Goal: Information Seeking & Learning: Learn about a topic

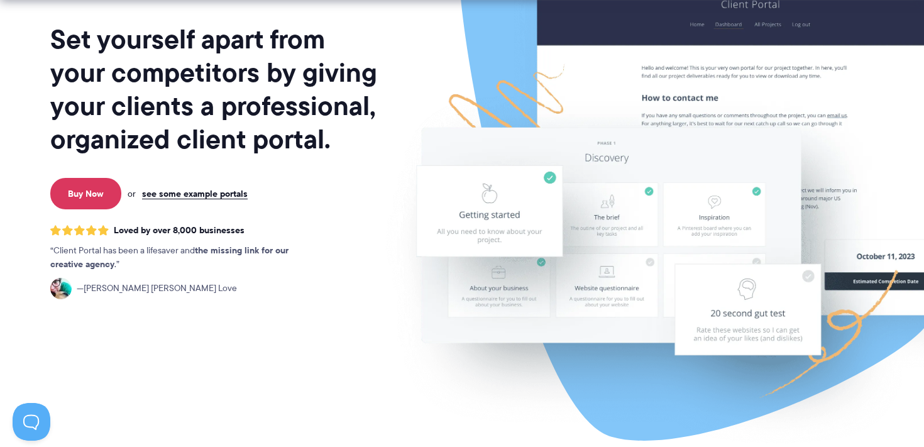
scroll to position [151, 0]
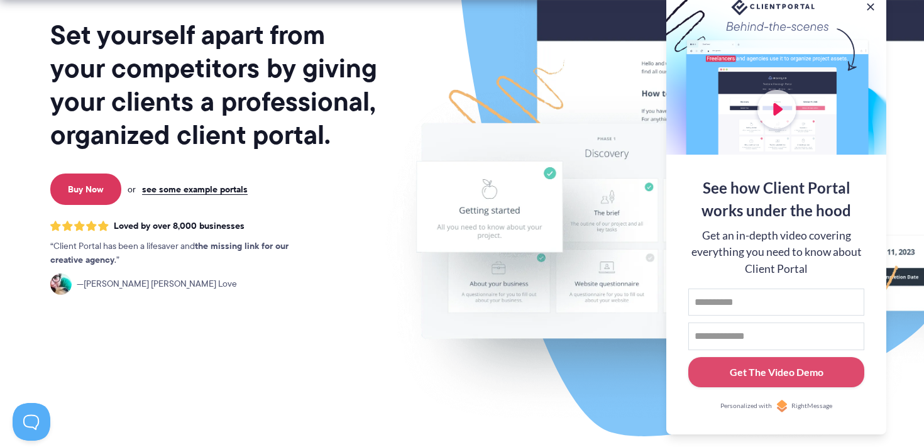
click at [183, 99] on h1 "Set yourself apart from your competitors by giving your clients a professional,…" at bounding box center [214, 84] width 329 height 133
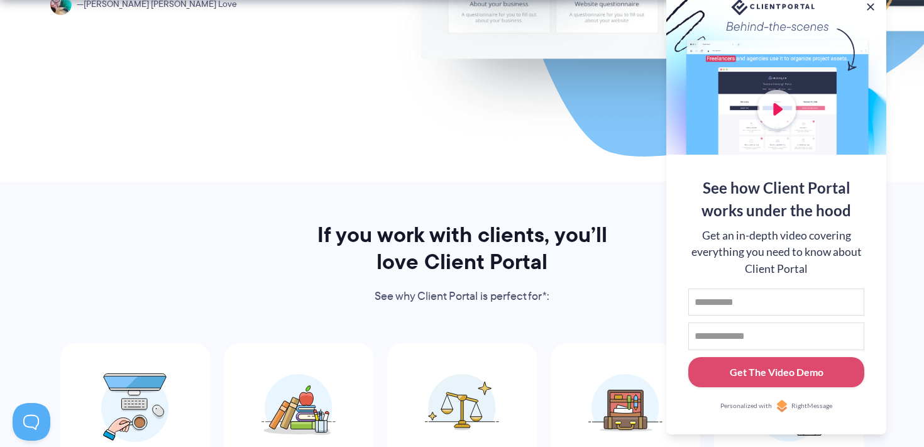
scroll to position [490, 0]
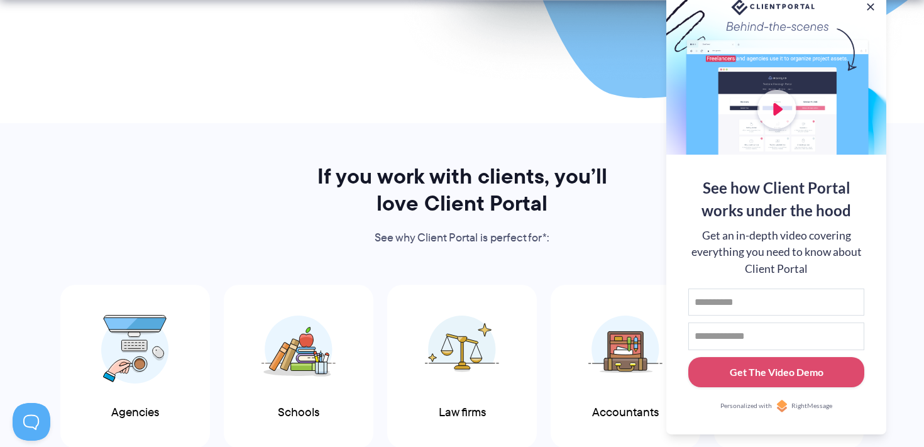
click at [870, 4] on button at bounding box center [870, 6] width 15 height 15
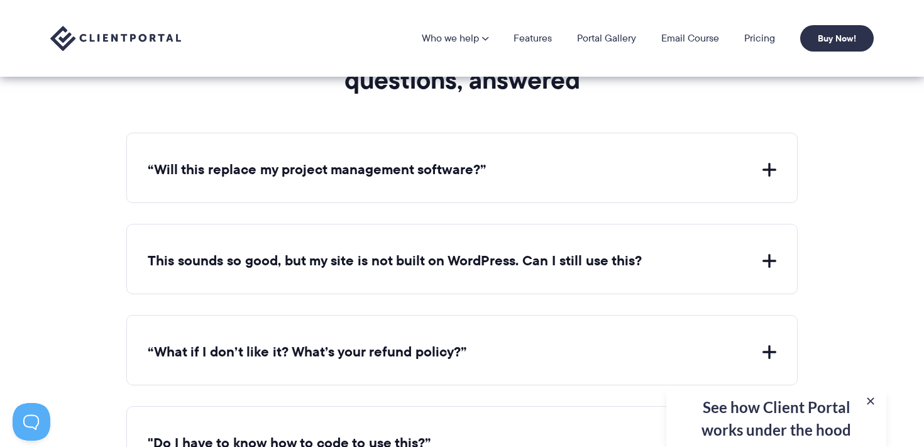
scroll to position [4562, 0]
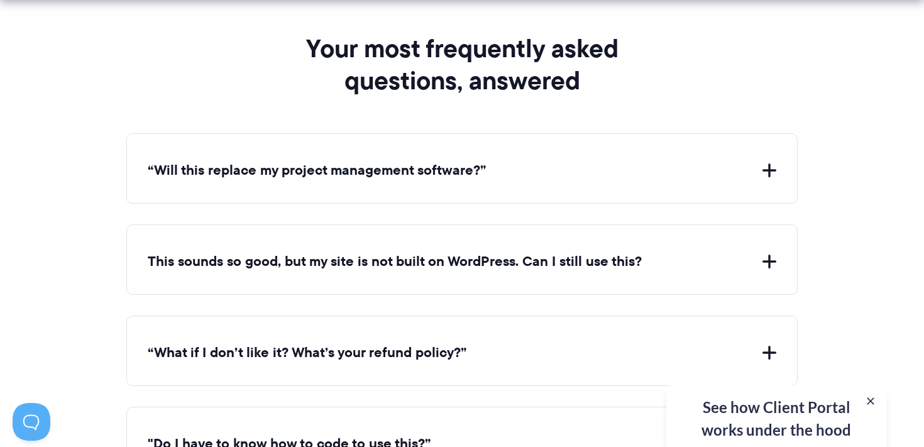
click at [237, 252] on button "This sounds so good, but my site is not built on WordPress. Can I still use thi…" at bounding box center [462, 261] width 628 height 19
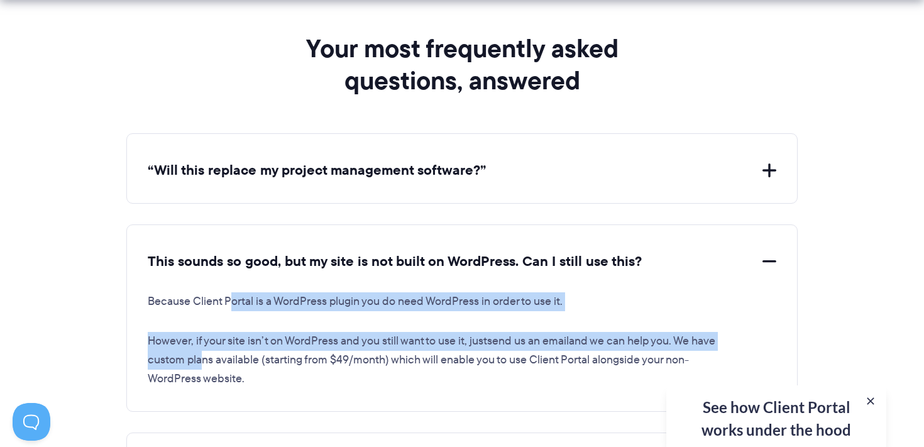
drag, startPoint x: 233, startPoint y: 290, endPoint x: 226, endPoint y: 348, distance: 58.3
click at [223, 348] on div "Because Client Portal is a WordPress plugin you do need WordPress in order to u…" at bounding box center [462, 329] width 628 height 117
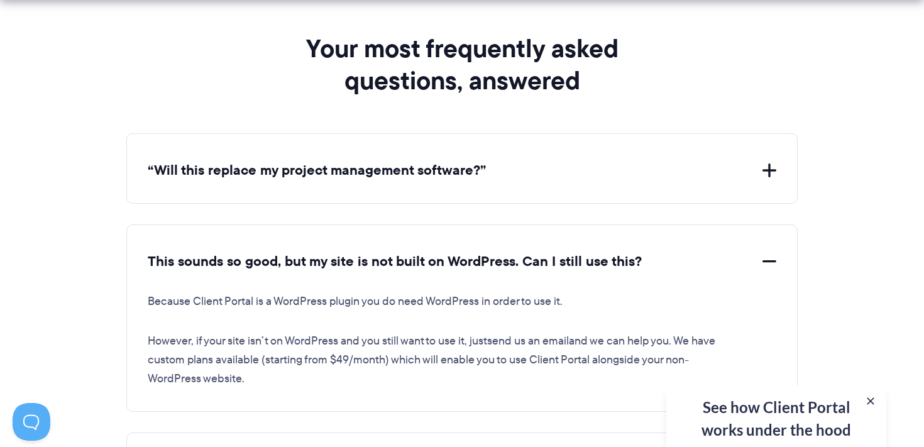
click at [177, 292] on p "Because Client Portal is a WordPress plugin you do need WordPress in order to u…" at bounding box center [434, 301] width 572 height 19
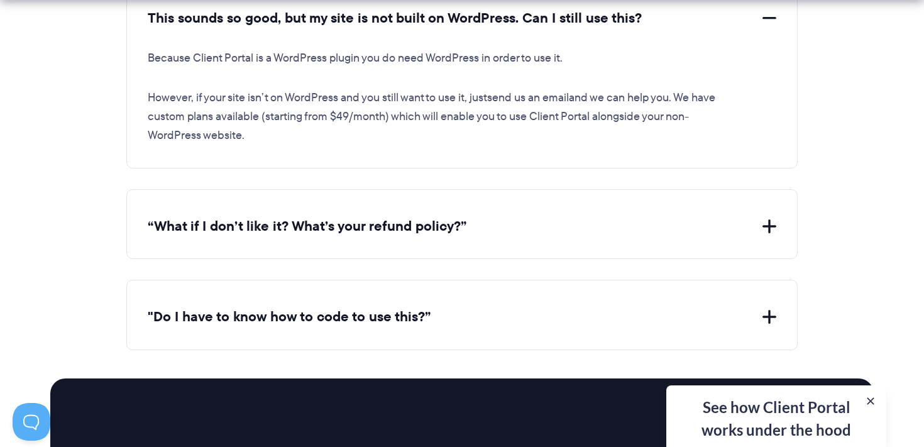
scroll to position [4827, 0]
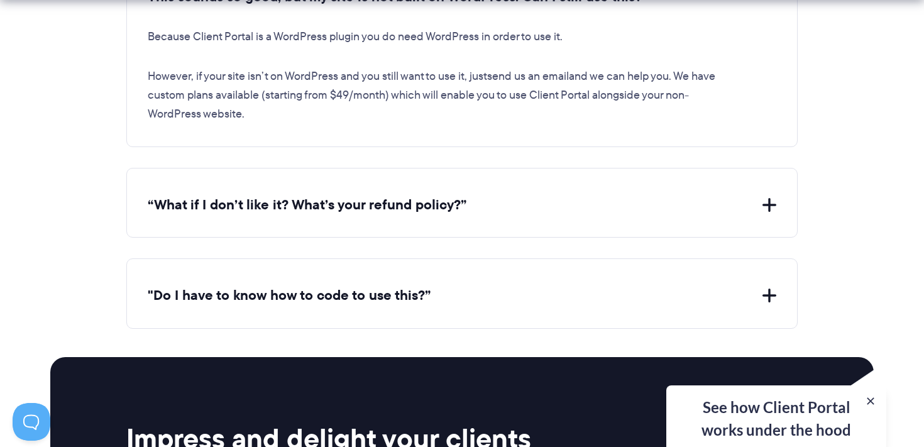
click at [219, 205] on button "“What if I don’t like it? What’s your refund policy?”" at bounding box center [462, 204] width 628 height 19
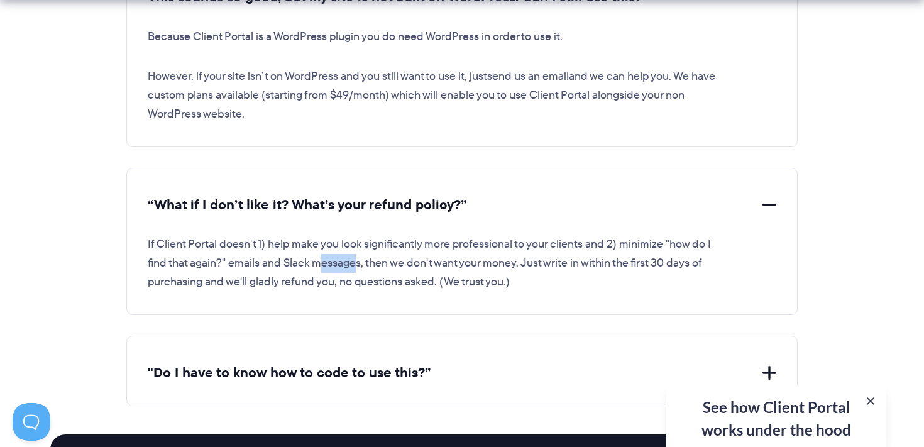
drag, startPoint x: 319, startPoint y: 258, endPoint x: 362, endPoint y: 256, distance: 42.8
click at [361, 256] on p "If Client Portal doesn't 1) help make you look significantly more professional …" at bounding box center [434, 263] width 572 height 57
click at [387, 256] on p "If Client Portal doesn't 1) help make you look significantly more professional …" at bounding box center [434, 263] width 572 height 57
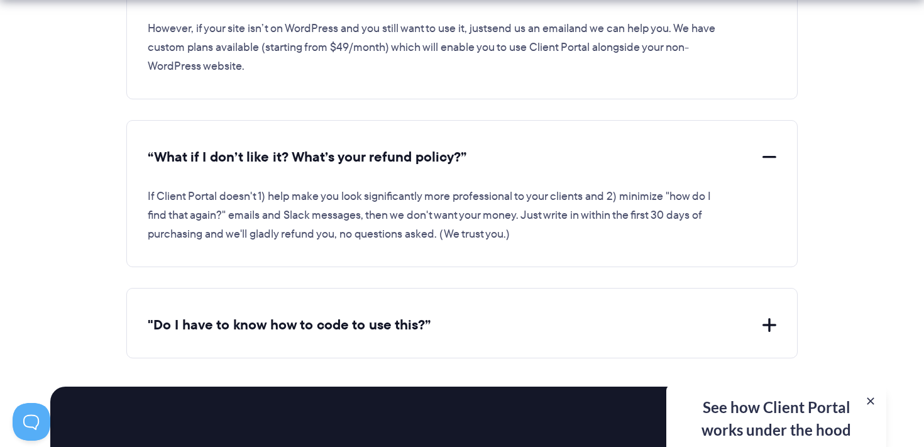
scroll to position [4885, 0]
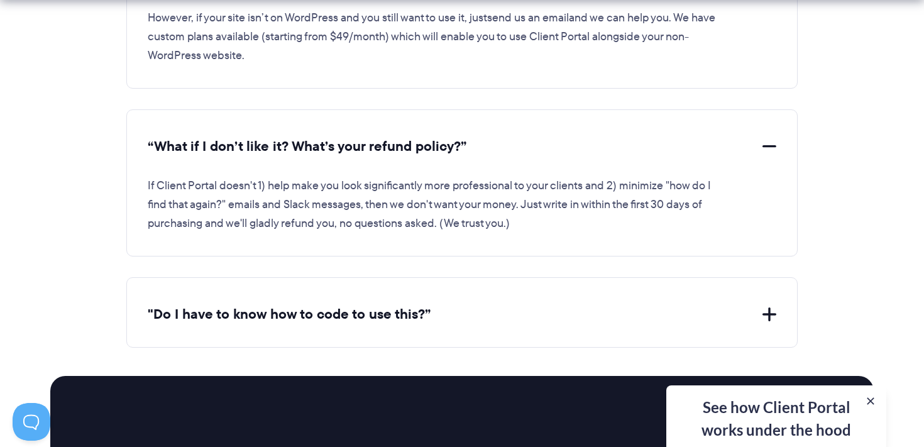
click at [325, 306] on button ""Do I have to know how to code to use this?”" at bounding box center [462, 314] width 628 height 19
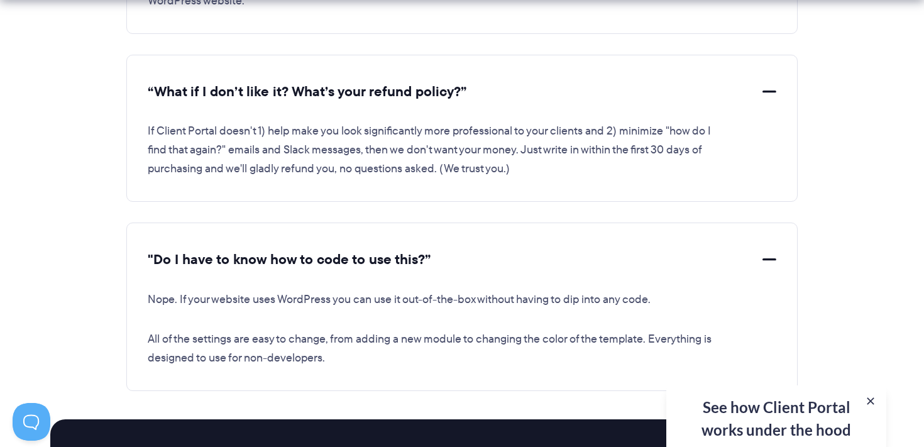
scroll to position [4942, 0]
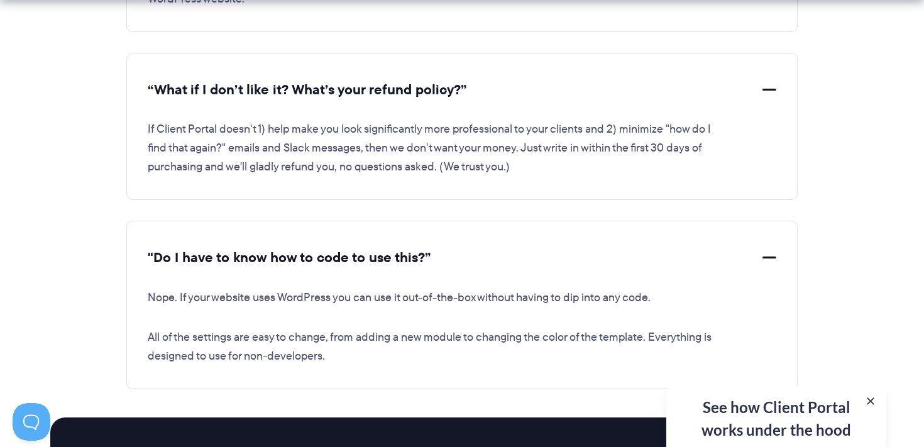
click at [322, 248] on button ""Do I have to know how to code to use this?”" at bounding box center [462, 257] width 628 height 19
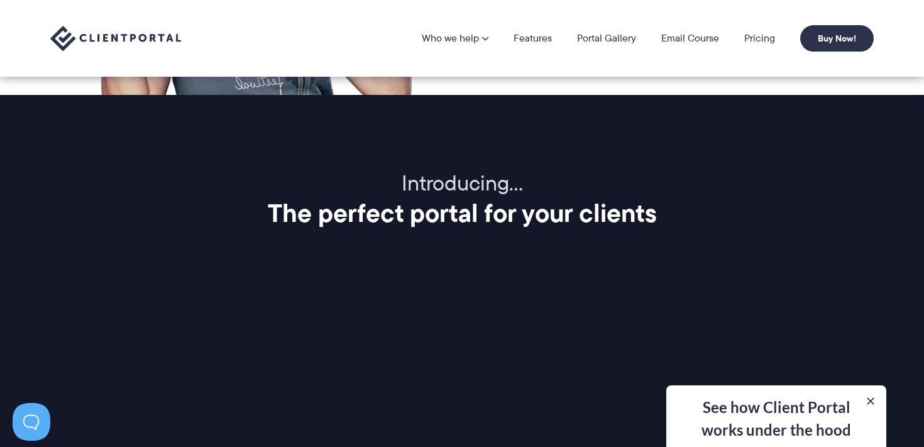
scroll to position [1296, 0]
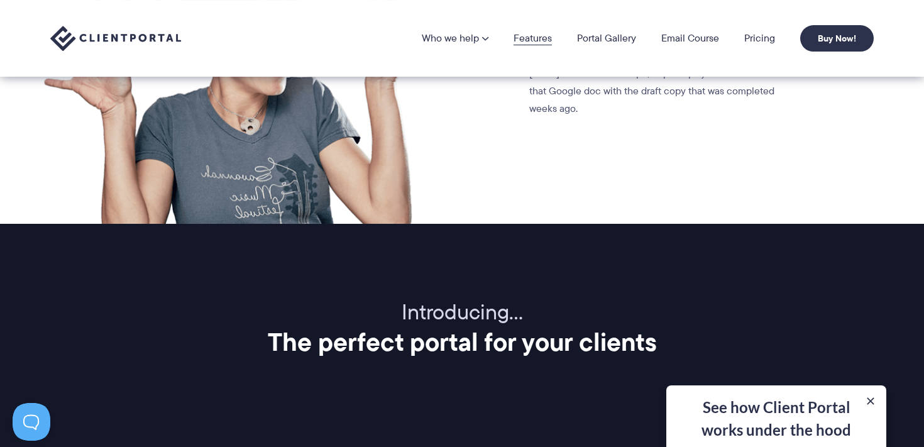
click at [534, 38] on link "Features" at bounding box center [532, 38] width 38 height 10
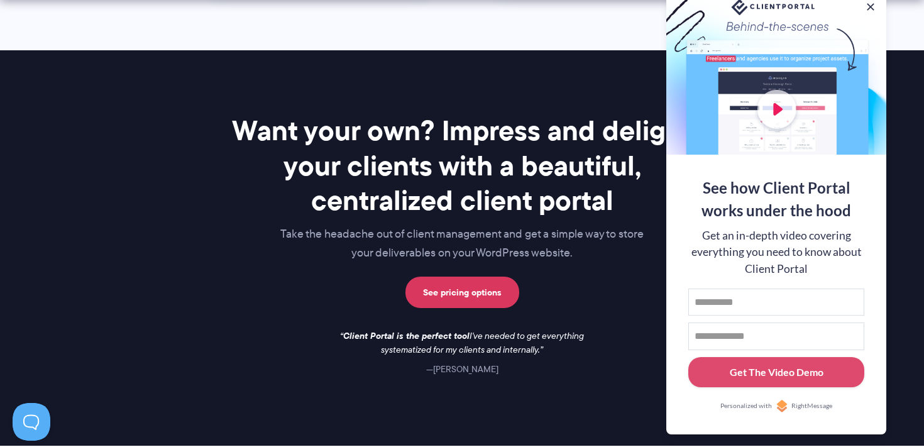
scroll to position [1673, 0]
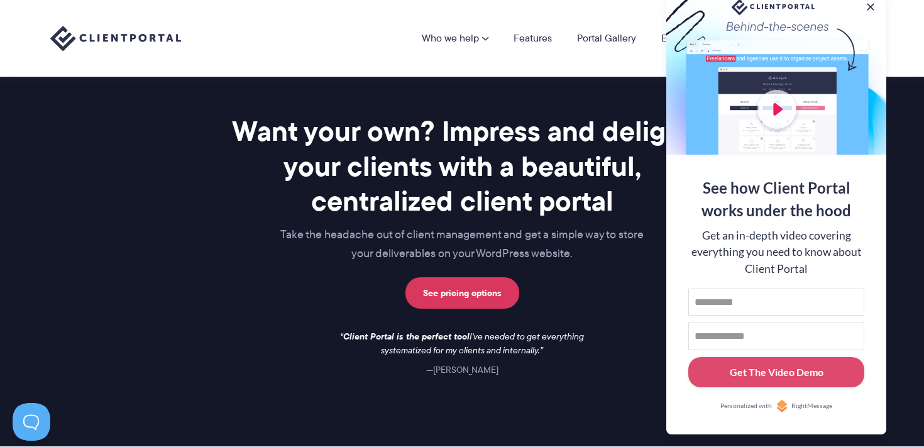
click at [107, 43] on img at bounding box center [115, 39] width 131 height 26
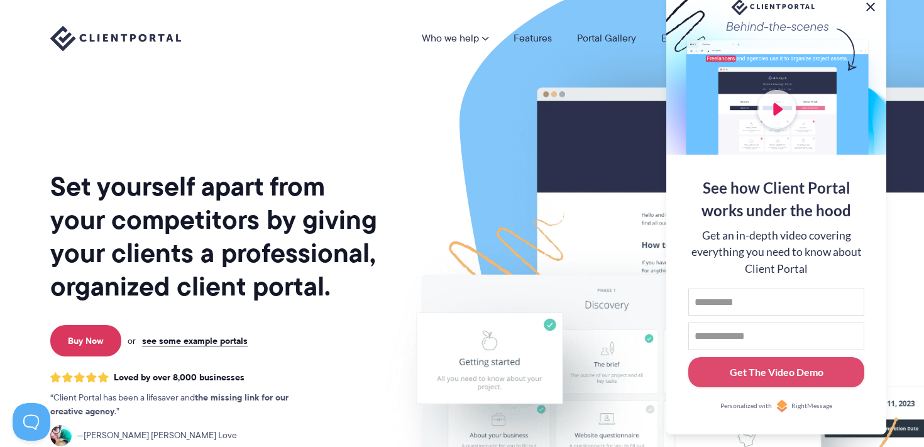
click at [876, 4] on button at bounding box center [870, 6] width 15 height 15
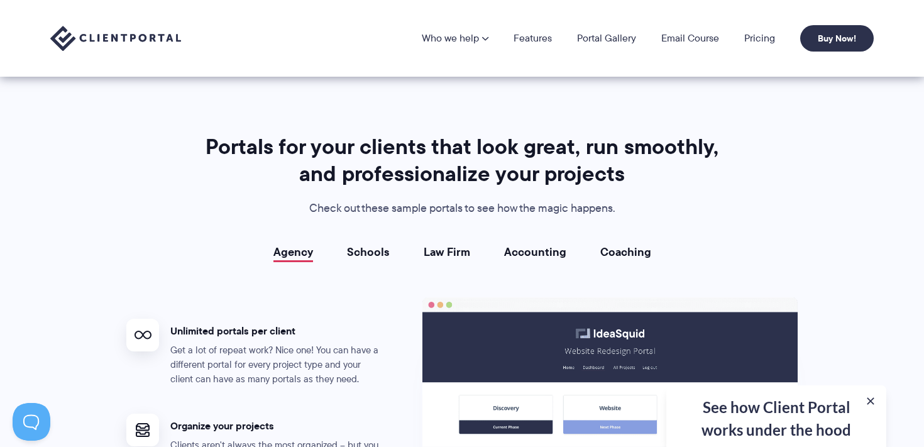
scroll to position [2142, 0]
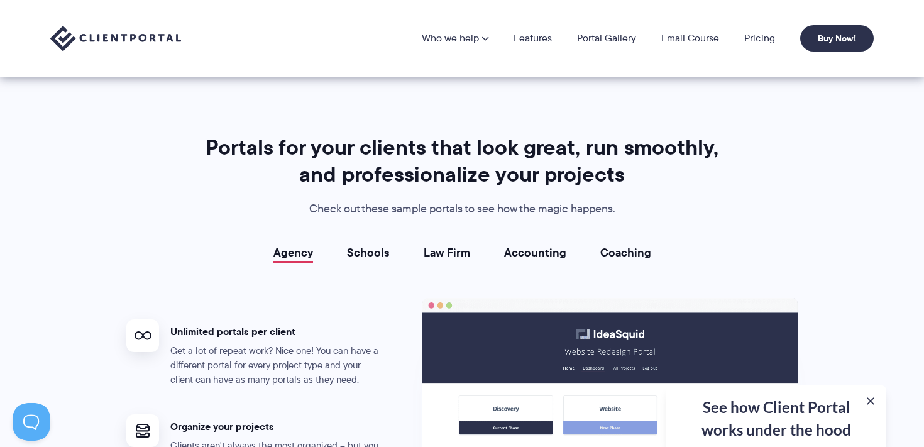
click at [74, 231] on section "Portals for your clients that look great, run smoothly, and professionalize you…" at bounding box center [462, 409] width 924 height 683
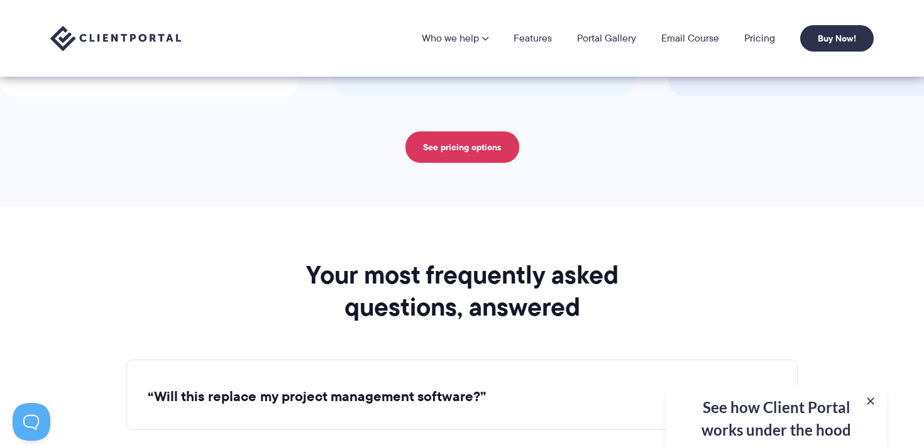
scroll to position [4320, 0]
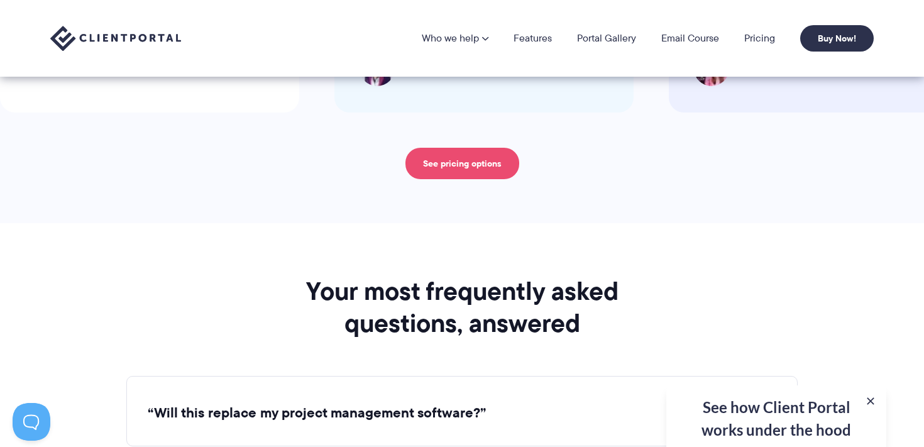
click at [423, 160] on link "See pricing options" at bounding box center [462, 163] width 114 height 31
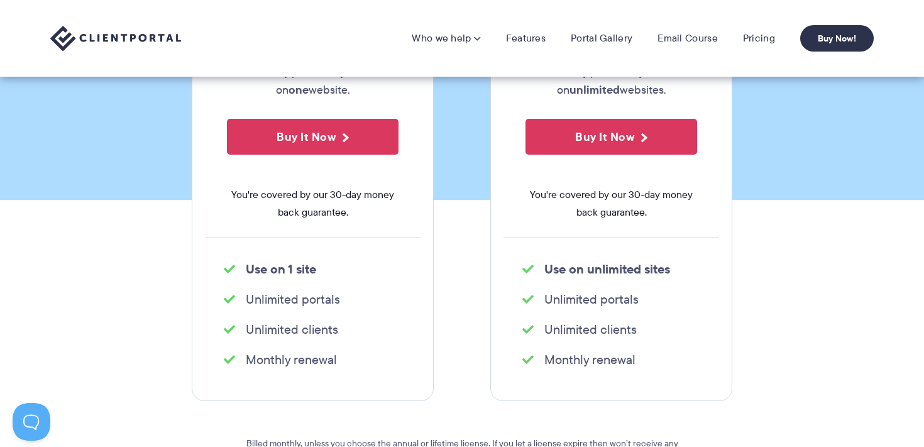
scroll to position [282, 0]
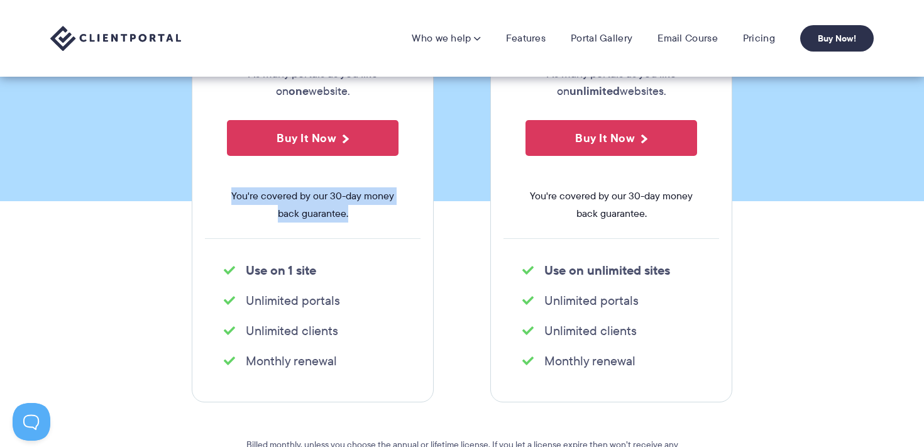
drag, startPoint x: 231, startPoint y: 194, endPoint x: 363, endPoint y: 219, distance: 134.5
click at [363, 220] on span "You're covered by our 30-day money back guarantee." at bounding box center [313, 204] width 172 height 35
click at [275, 293] on li "Unlimited portals" at bounding box center [313, 301] width 178 height 18
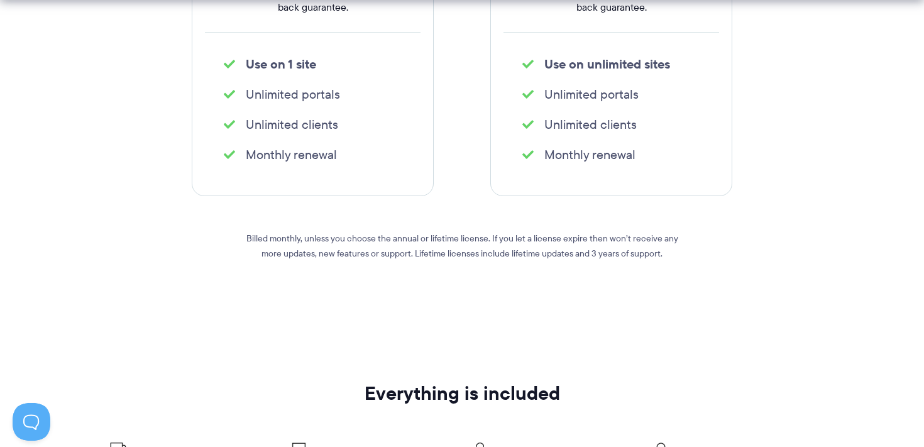
scroll to position [488, 0]
drag, startPoint x: 226, startPoint y: 241, endPoint x: 556, endPoint y: 232, distance: 330.0
click at [555, 231] on div "Single site license $ 25 As many portals as you like on one website. Buy It Now…" at bounding box center [461, 37] width 559 height 601
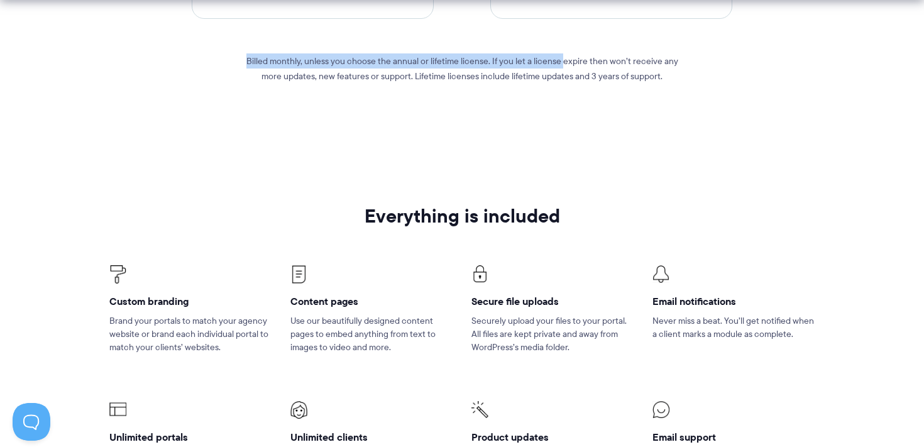
scroll to position [845, 0]
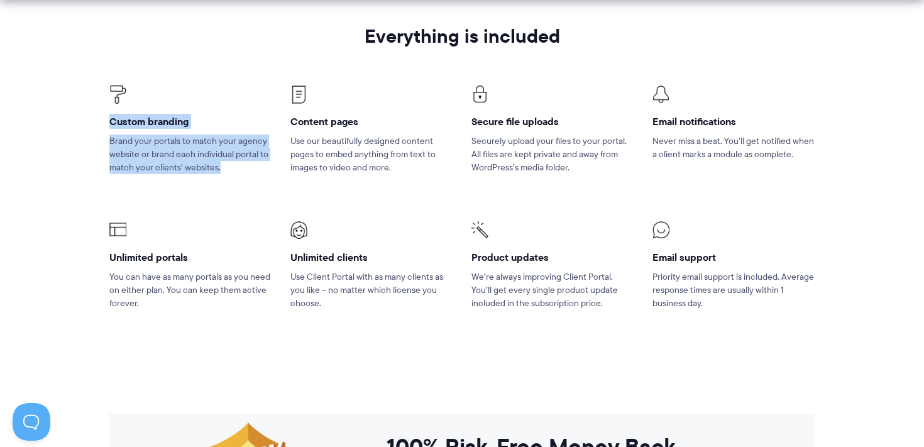
drag, startPoint x: 112, startPoint y: 126, endPoint x: 224, endPoint y: 165, distance: 117.9
click at [224, 166] on li "Custom branding Brand your portals to match your agency website or brand each i…" at bounding box center [190, 138] width 181 height 136
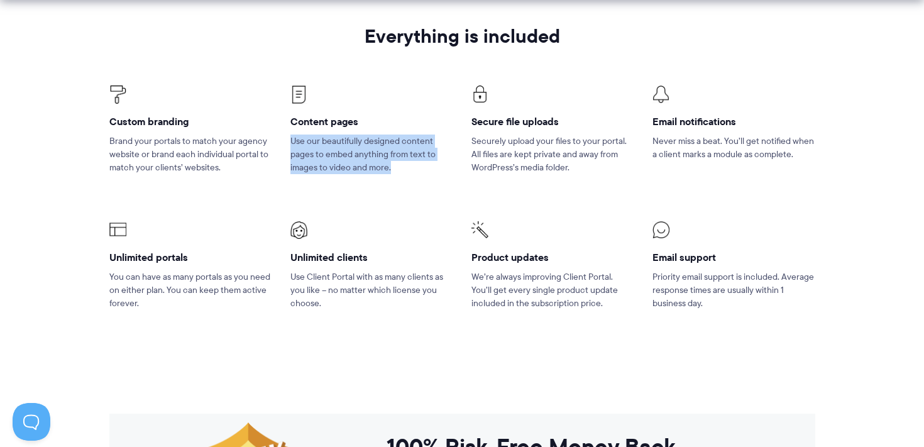
drag, startPoint x: 288, startPoint y: 141, endPoint x: 409, endPoint y: 168, distance: 124.3
click at [409, 168] on li "Content pages Use our beautifully designed content pages to embed anything from…" at bounding box center [371, 138] width 181 height 136
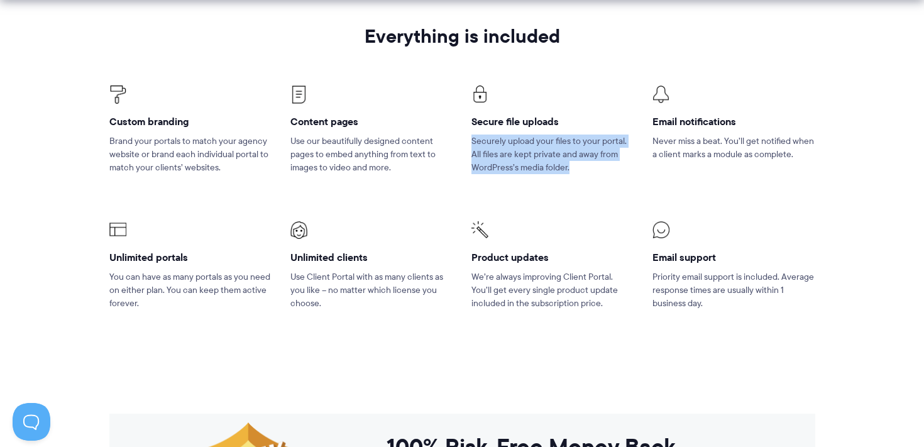
drag, startPoint x: 472, startPoint y: 139, endPoint x: 598, endPoint y: 174, distance: 130.5
click at [598, 174] on li "Secure file uploads Securely upload your files to your portal. All files are ke…" at bounding box center [552, 138] width 181 height 136
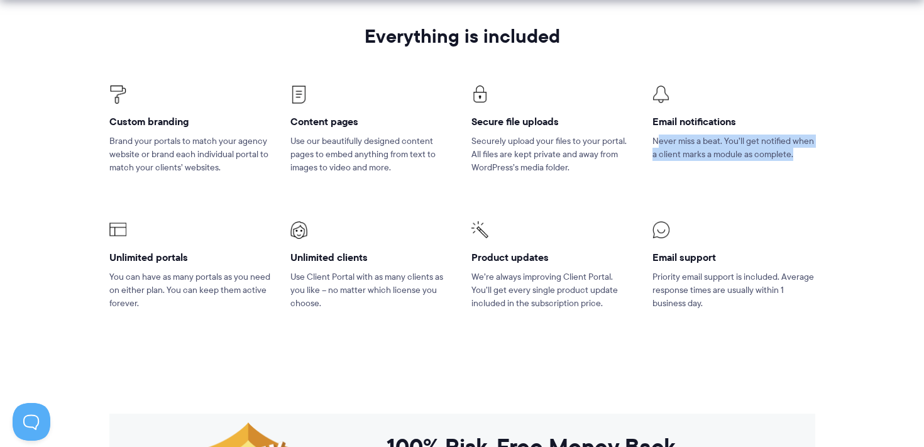
drag, startPoint x: 656, startPoint y: 139, endPoint x: 760, endPoint y: 182, distance: 112.4
click at [758, 182] on li "Email notifications Never miss a beat. You’ll get notified when a client marks …" at bounding box center [733, 138] width 181 height 136
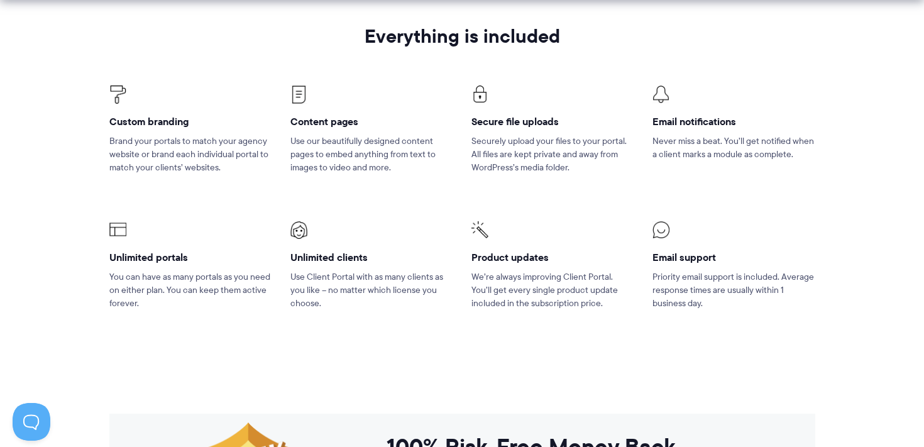
click at [169, 311] on li "Unlimited portals You can have as many portals as you need on either plan. You …" at bounding box center [190, 273] width 181 height 136
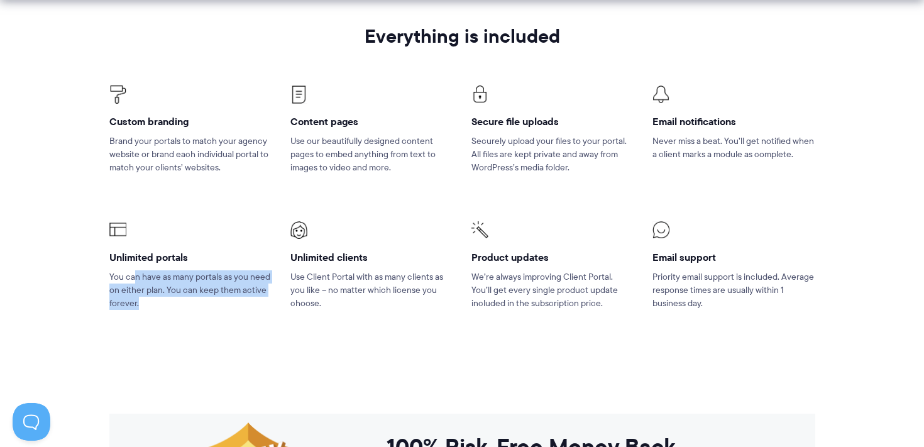
drag, startPoint x: 135, startPoint y: 278, endPoint x: 187, endPoint y: 317, distance: 65.0
click at [176, 319] on li "Unlimited portals You can have as many portals as you need on either plan. You …" at bounding box center [190, 273] width 181 height 136
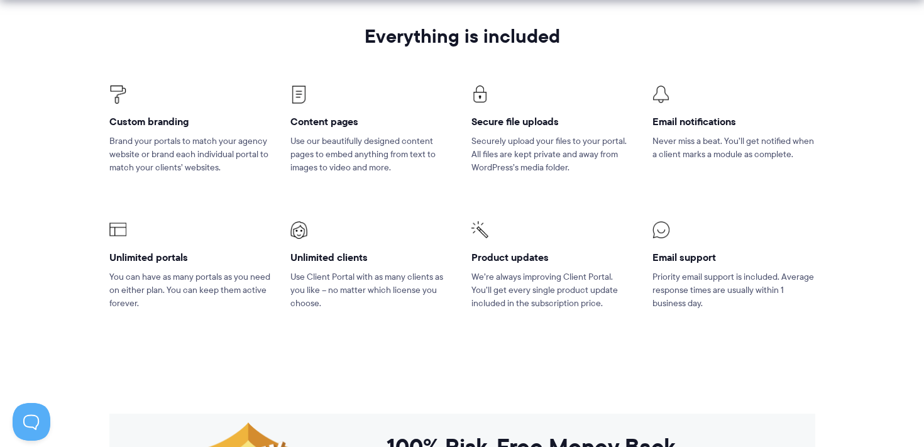
click at [220, 315] on li "Unlimited portals You can have as many portals as you need on either plan. You …" at bounding box center [190, 273] width 181 height 136
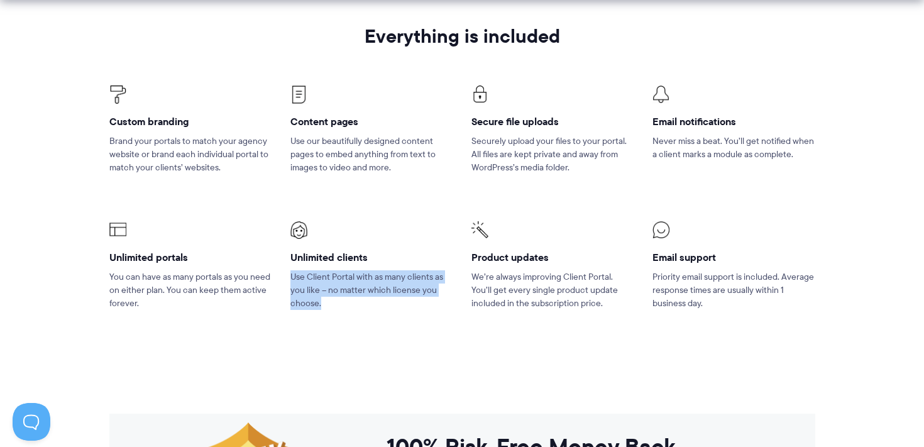
drag, startPoint x: 291, startPoint y: 274, endPoint x: 359, endPoint y: 307, distance: 75.6
click at [359, 308] on p "Use Client Portal with as many clients as you like – no matter which license yo…" at bounding box center [371, 290] width 162 height 40
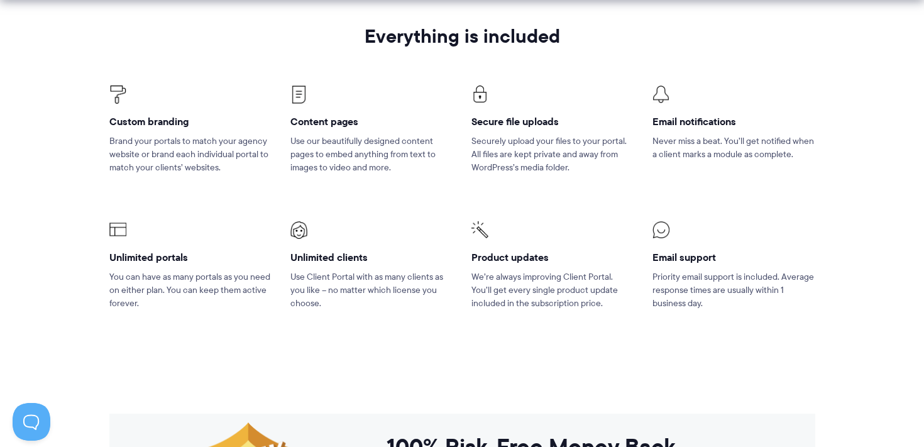
click at [507, 282] on p "We’re always improving Client Portal. You’ll get every single product update in…" at bounding box center [552, 290] width 162 height 40
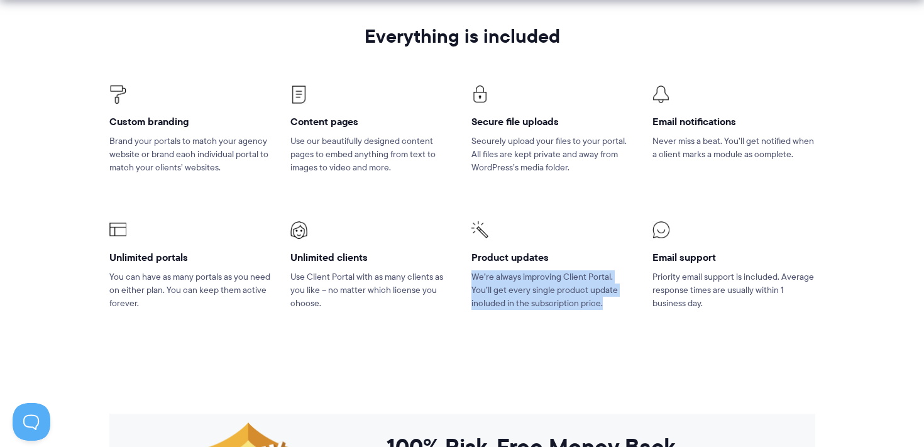
drag, startPoint x: 472, startPoint y: 275, endPoint x: 596, endPoint y: 308, distance: 128.2
click at [596, 308] on p "We’re always improving Client Portal. You’ll get every single product update in…" at bounding box center [552, 290] width 162 height 40
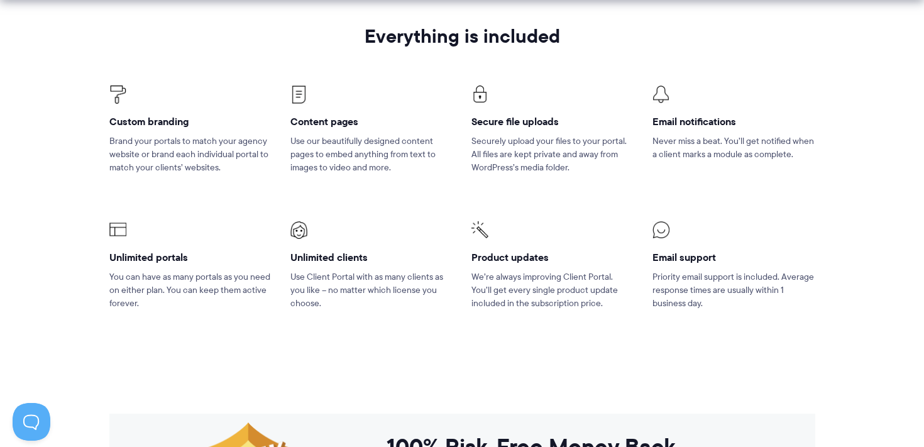
click at [599, 308] on p "We’re always improving Client Portal. You’ll get every single product update in…" at bounding box center [552, 290] width 162 height 40
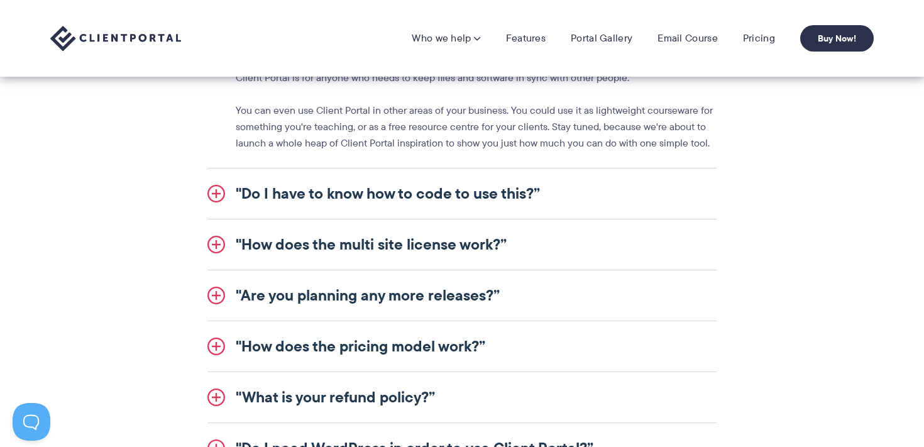
scroll to position [1523, 0]
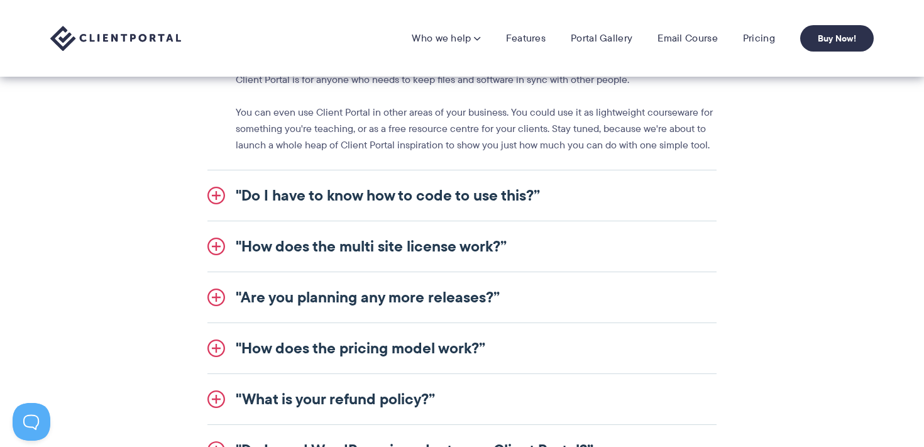
click at [395, 191] on link ""Do I have to know how to code to use this?”" at bounding box center [461, 195] width 509 height 50
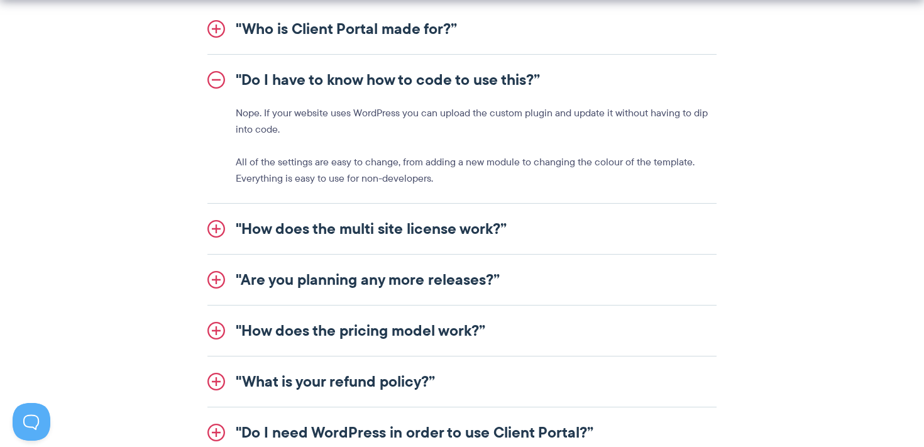
scroll to position [1492, 0]
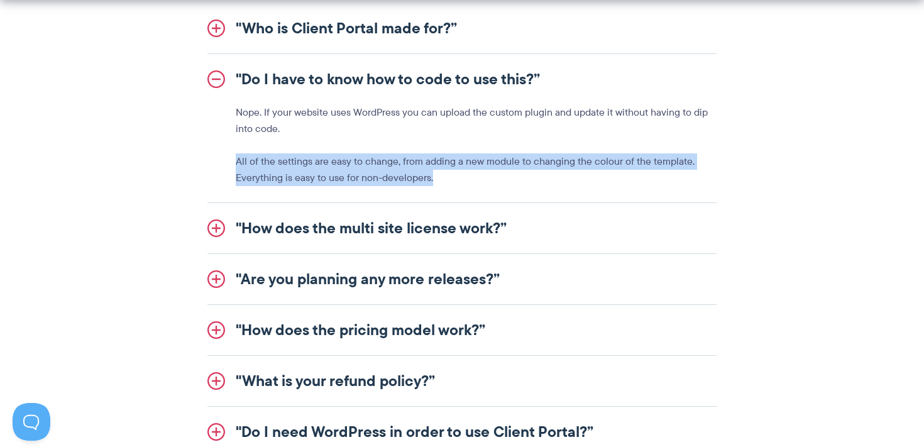
drag, startPoint x: 236, startPoint y: 156, endPoint x: 444, endPoint y: 175, distance: 209.4
click at [444, 175] on p "All of the settings are easy to change, from adding a new module to changing th…" at bounding box center [476, 169] width 481 height 33
click at [255, 219] on link ""How does the multi site license work?”" at bounding box center [461, 228] width 509 height 50
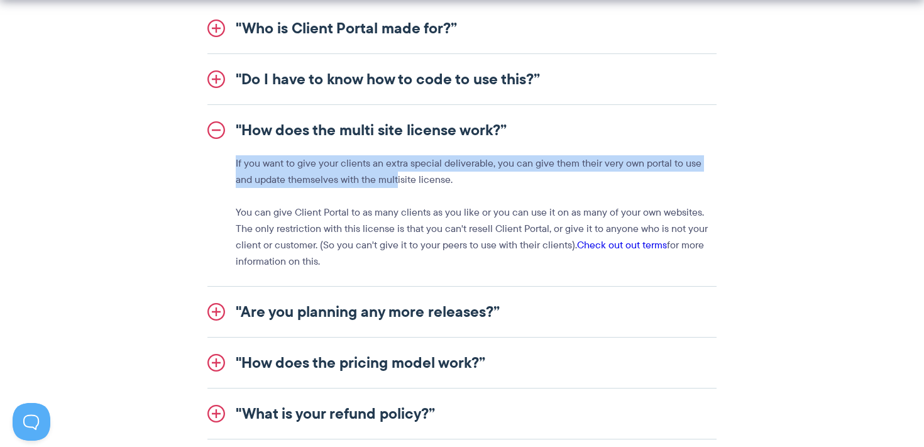
drag, startPoint x: 236, startPoint y: 163, endPoint x: 378, endPoint y: 174, distance: 142.5
click at [378, 175] on p "If you want to give your clients an extra special deliverable, you can give the…" at bounding box center [476, 171] width 481 height 33
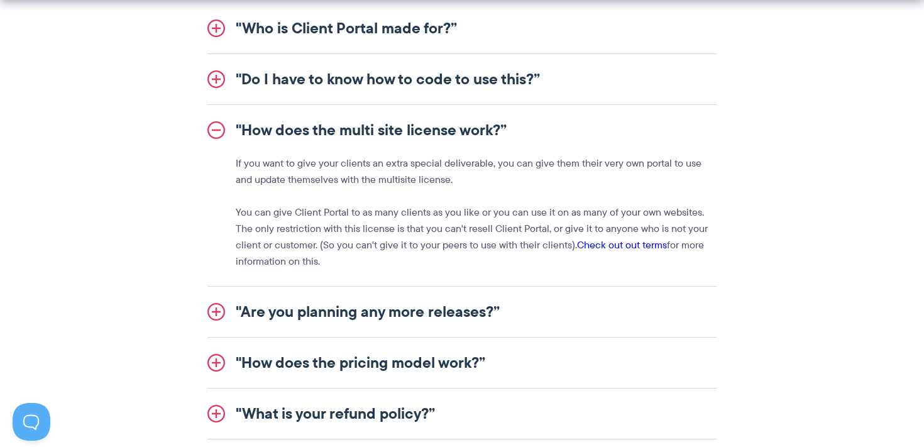
click at [394, 175] on p "If you want to give your clients an extra special deliverable, you can give the…" at bounding box center [476, 171] width 481 height 33
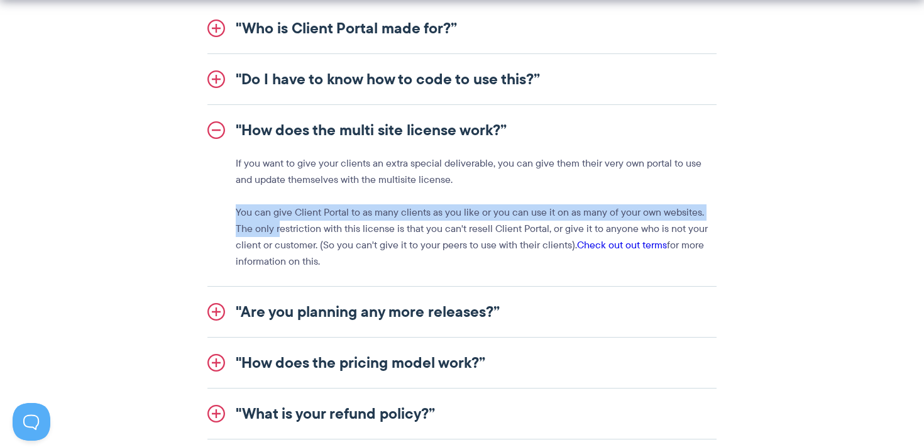
drag, startPoint x: 235, startPoint y: 211, endPoint x: 258, endPoint y: 222, distance: 25.6
click at [258, 222] on div "If you want to give your clients an extra special deliverable, you can give the…" at bounding box center [461, 212] width 509 height 114
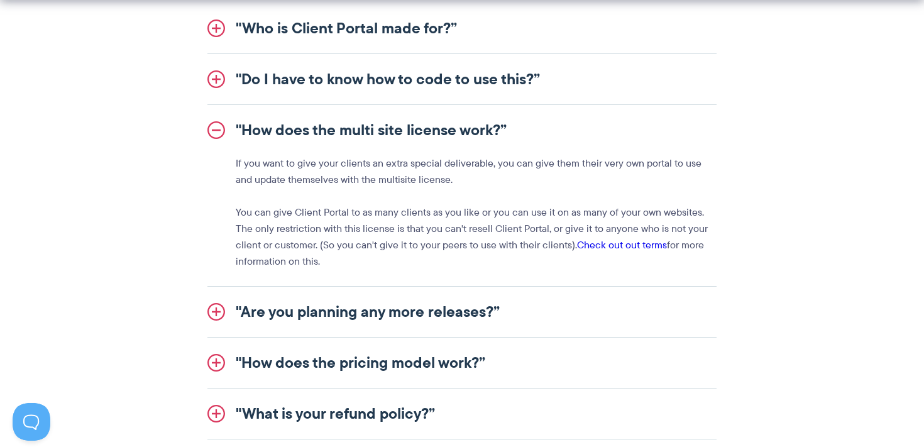
click at [287, 224] on p "You can give Client Portal to as many clients as you like or you can use it on …" at bounding box center [476, 236] width 481 height 65
drag, startPoint x: 270, startPoint y: 226, endPoint x: 375, endPoint y: 220, distance: 105.1
click at [374, 222] on p "You can give Client Portal to as many clients as you like or you can use it on …" at bounding box center [476, 236] width 481 height 65
click at [401, 220] on p "You can give Client Portal to as many clients as you like or you can use it on …" at bounding box center [476, 236] width 481 height 65
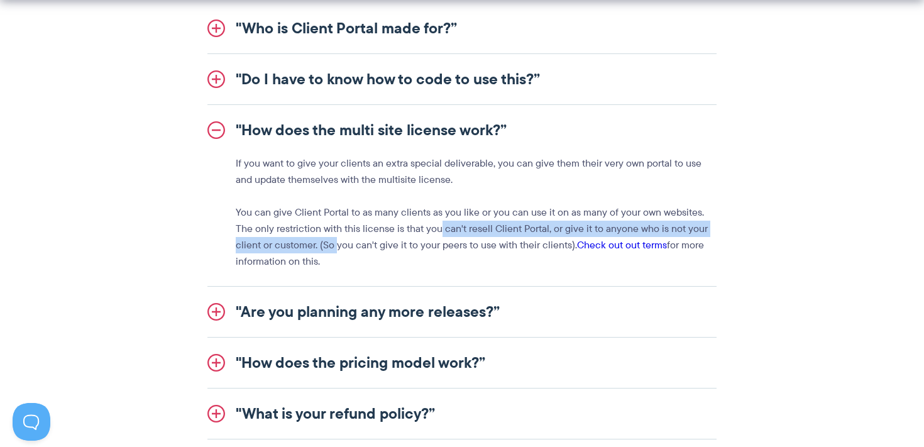
drag, startPoint x: 309, startPoint y: 249, endPoint x: 418, endPoint y: 229, distance: 110.6
click at [418, 229] on p "You can give Client Portal to as many clients as you like or you can use it on …" at bounding box center [476, 236] width 481 height 65
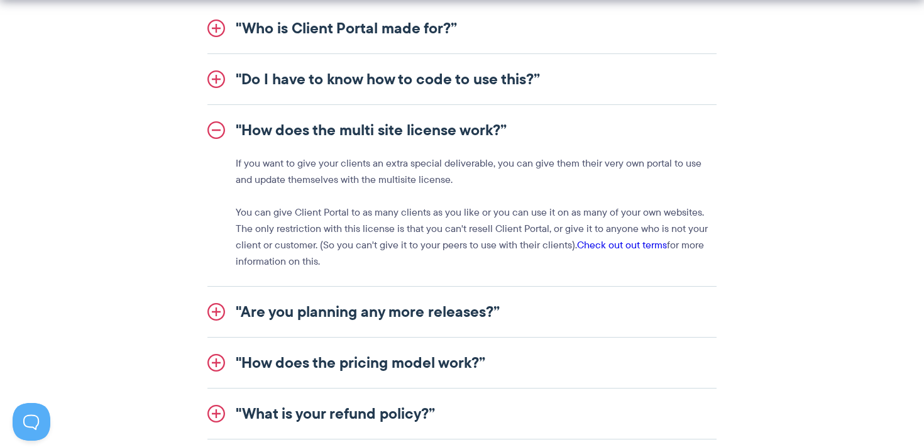
click at [371, 227] on p "You can give Client Portal to as many clients as you like or you can use it on …" at bounding box center [476, 236] width 481 height 65
click at [348, 302] on link ""Are you planning any more releases?”" at bounding box center [461, 312] width 509 height 50
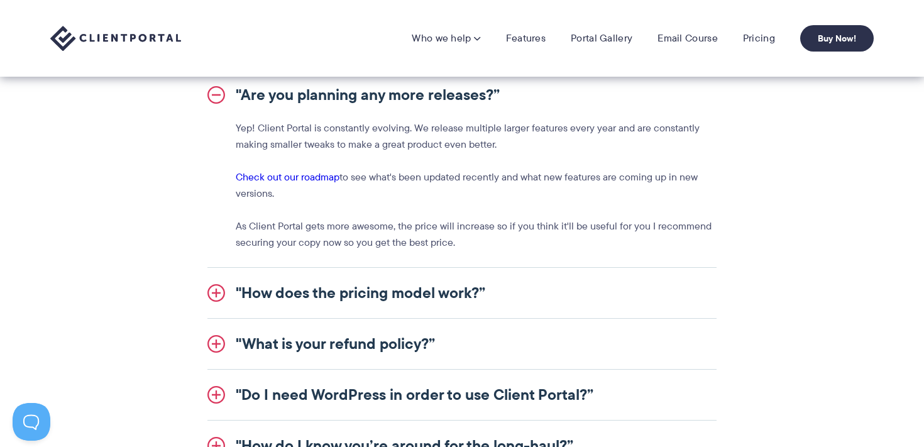
scroll to position [1570, 0]
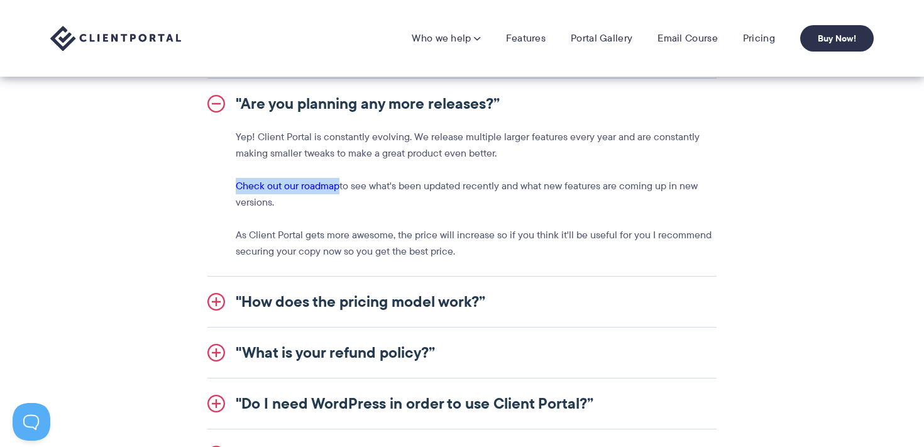
click at [394, 176] on div "Yep! Client Portal is constantly evolving. We release multiple larger features …" at bounding box center [461, 194] width 509 height 131
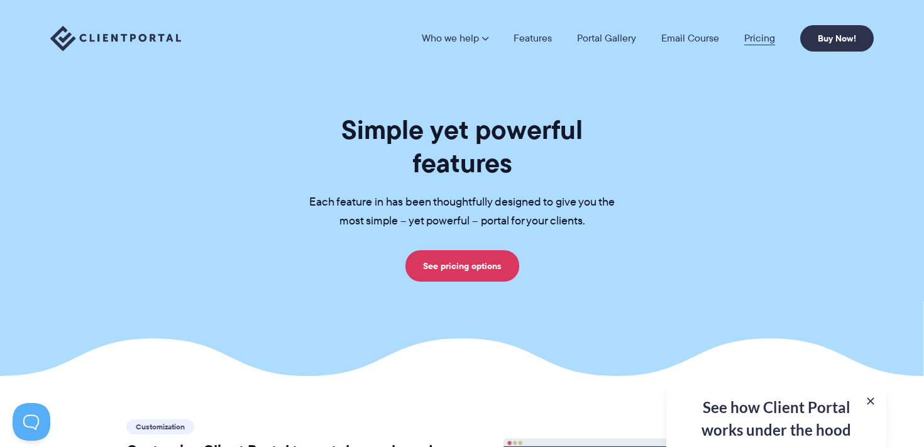
click at [764, 37] on link "Pricing" at bounding box center [759, 38] width 31 height 10
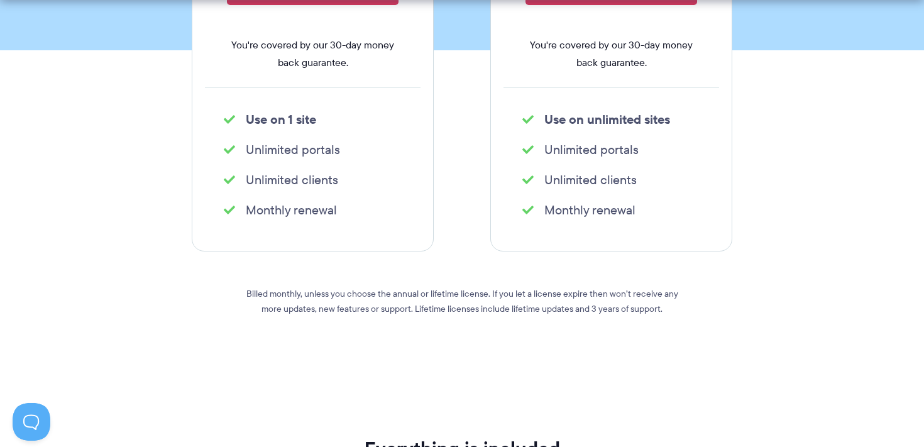
scroll to position [441, 0]
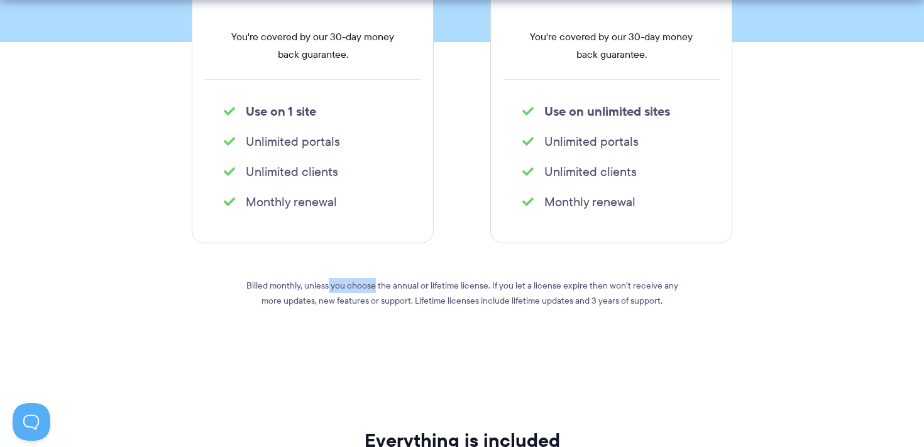
drag, startPoint x: 319, startPoint y: 280, endPoint x: 381, endPoint y: 279, distance: 61.6
click at [378, 280] on p "Billed monthly, unless you choose the annual or lifetime license. If you let a …" at bounding box center [462, 293] width 452 height 30
click at [428, 280] on p "Billed monthly, unless you choose the annual or lifetime license. If you let a …" at bounding box center [462, 293] width 452 height 30
drag, startPoint x: 484, startPoint y: 280, endPoint x: 573, endPoint y: 282, distance: 89.3
click at [573, 282] on p "Billed monthly, unless you choose the annual or lifetime license. If you let a …" at bounding box center [462, 293] width 452 height 30
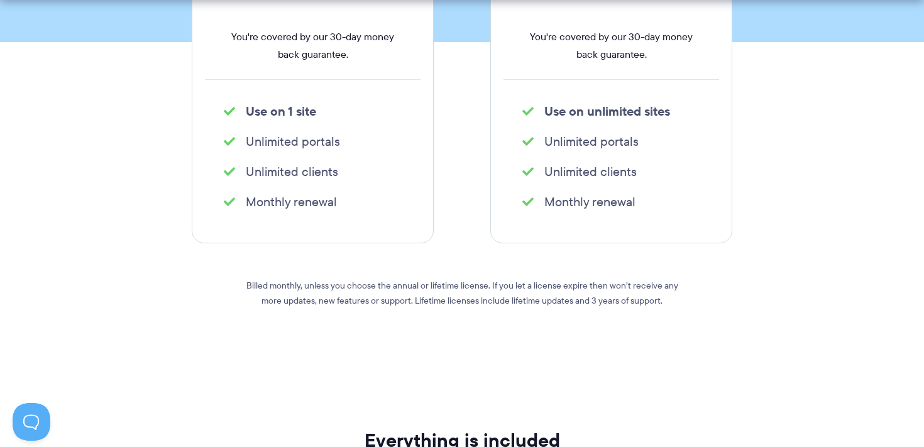
click at [573, 283] on p "Billed monthly, unless you choose the annual or lifetime license. If you let a …" at bounding box center [462, 293] width 452 height 30
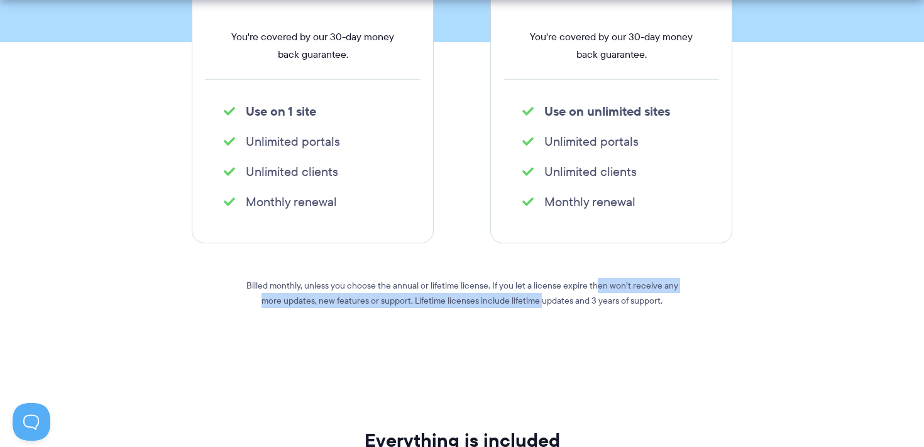
drag, startPoint x: 586, startPoint y: 283, endPoint x: 532, endPoint y: 295, distance: 54.6
click at [532, 295] on p "Billed monthly, unless you choose the annual or lifetime license. If you let a …" at bounding box center [462, 293] width 452 height 30
click at [483, 299] on p "Billed monthly, unless you choose the annual or lifetime license. If you let a …" at bounding box center [462, 293] width 452 height 30
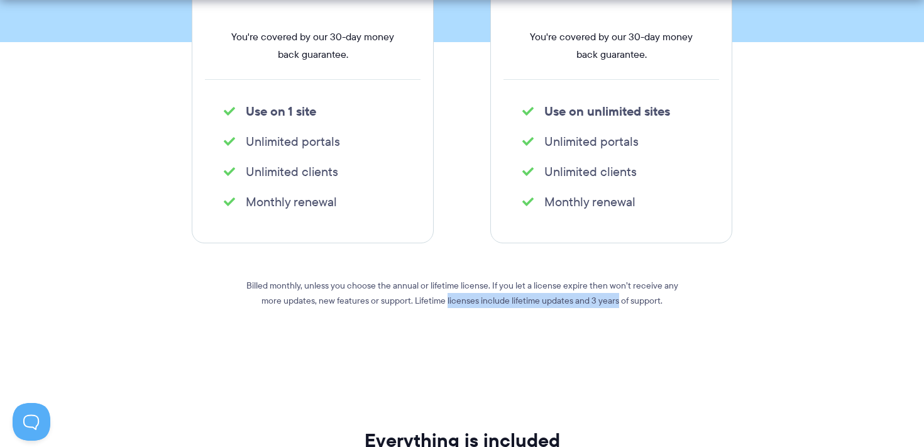
drag, startPoint x: 436, startPoint y: 293, endPoint x: 608, endPoint y: 292, distance: 172.2
click at [608, 293] on p "Billed monthly, unless you choose the annual or lifetime license. If you let a …" at bounding box center [462, 293] width 452 height 30
click at [610, 294] on p "Billed monthly, unless you choose the annual or lifetime license. If you let a …" at bounding box center [462, 293] width 452 height 30
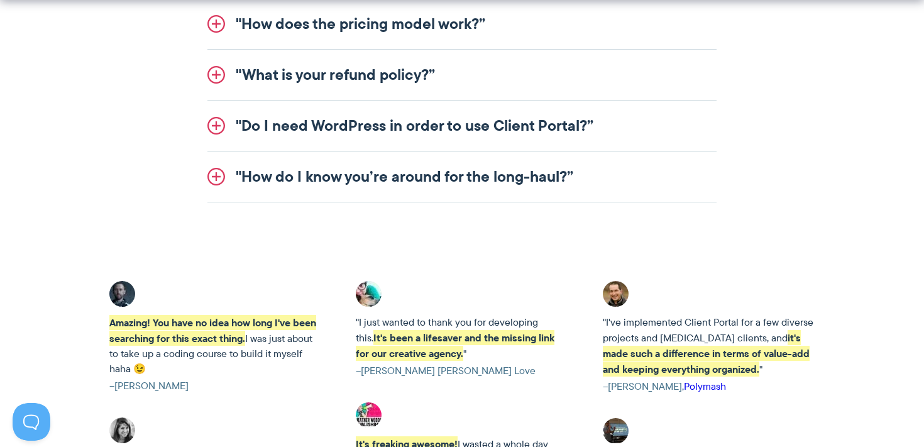
scroll to position [1849, 0]
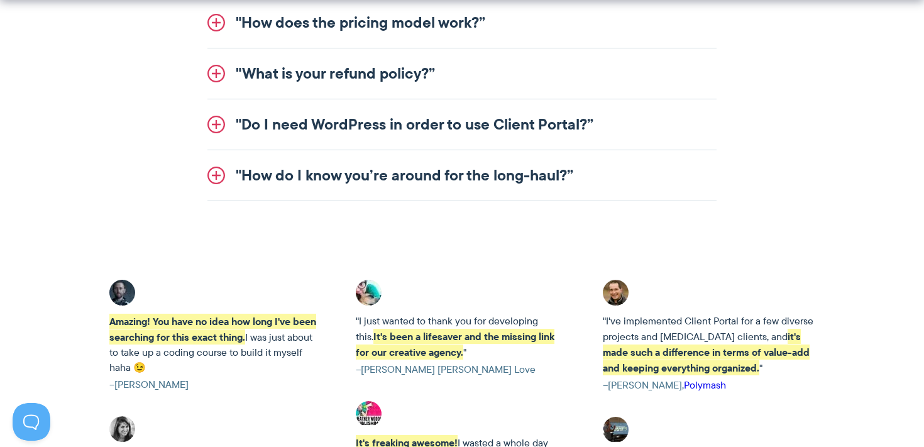
click at [452, 192] on link ""How do I know you’re around for the long-haul?”" at bounding box center [461, 175] width 509 height 50
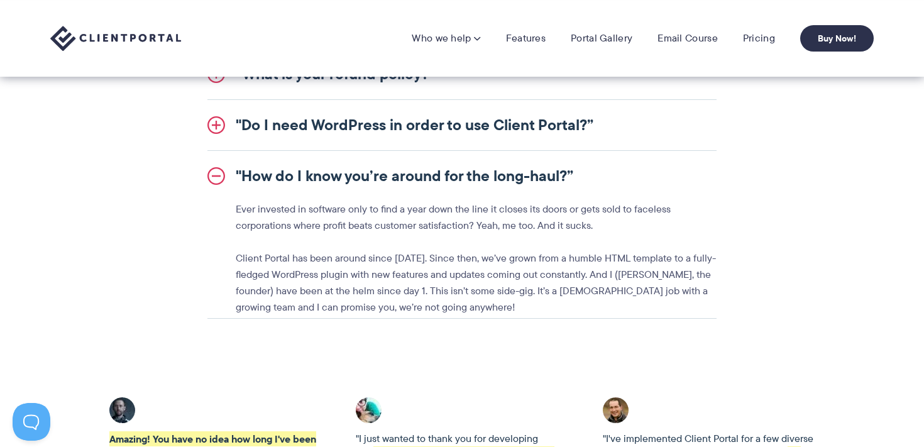
scroll to position [1702, 0]
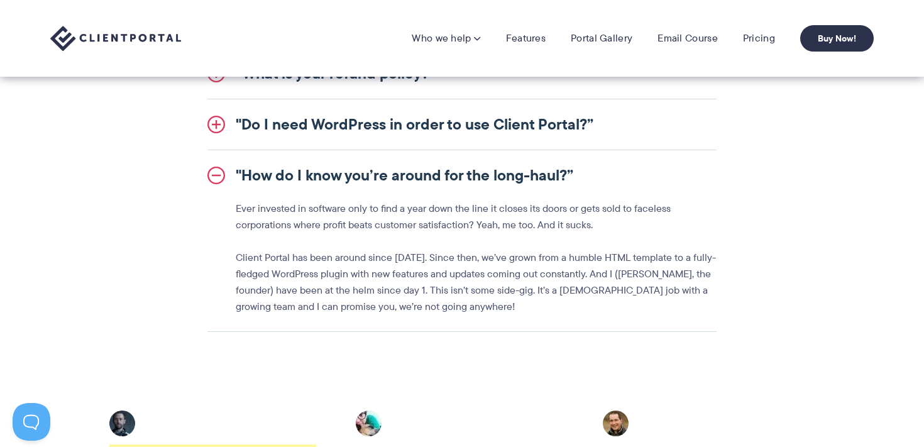
click at [389, 171] on link ""How do I know you’re around for the long-haul?”" at bounding box center [461, 175] width 509 height 50
click at [346, 180] on link ""How do I know you’re around for the long-haul?”" at bounding box center [461, 175] width 509 height 50
click at [356, 124] on link ""Do I need WordPress in order to use Client Portal?”" at bounding box center [461, 124] width 509 height 50
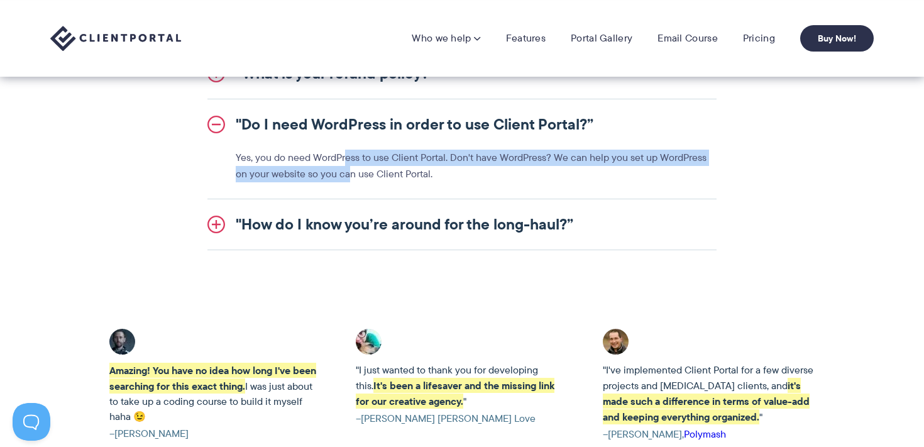
drag, startPoint x: 344, startPoint y: 157, endPoint x: 334, endPoint y: 173, distance: 18.7
click at [334, 173] on p "Yes, you do need WordPress to use Client Portal. Don't have WordPress? We can h…" at bounding box center [476, 166] width 481 height 33
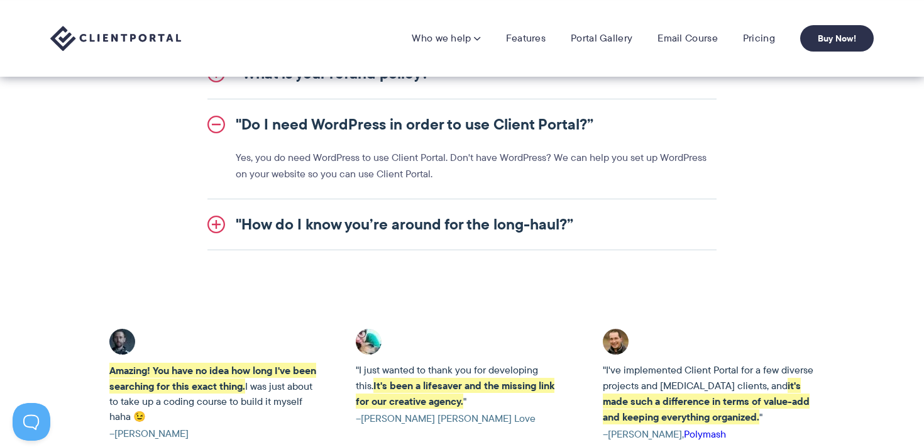
click at [364, 170] on p "Yes, you do need WordPress to use Client Portal. Don't have WordPress? We can h…" at bounding box center [476, 166] width 481 height 33
click at [322, 175] on p "Yes, you do need WordPress to use Client Portal. Don't have WordPress? We can h…" at bounding box center [476, 166] width 481 height 33
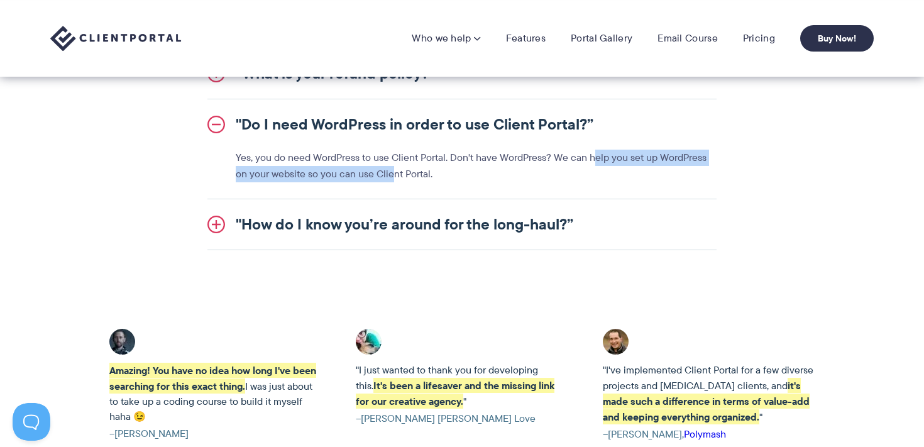
drag, startPoint x: 592, startPoint y: 158, endPoint x: 378, endPoint y: 179, distance: 214.7
click at [378, 179] on p "Yes, you do need WordPress to use Client Portal. Don't have WordPress? We can h…" at bounding box center [476, 166] width 481 height 33
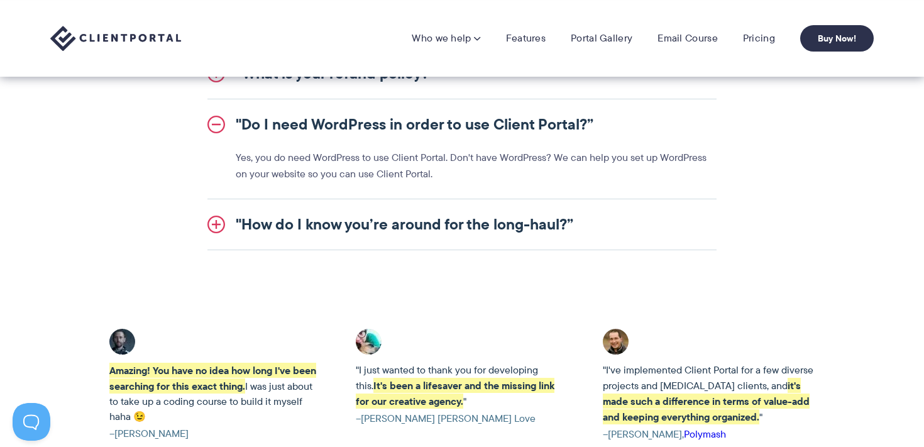
click at [397, 176] on p "Yes, you do need WordPress to use Client Portal. Don't have WordPress? We can h…" at bounding box center [476, 166] width 481 height 33
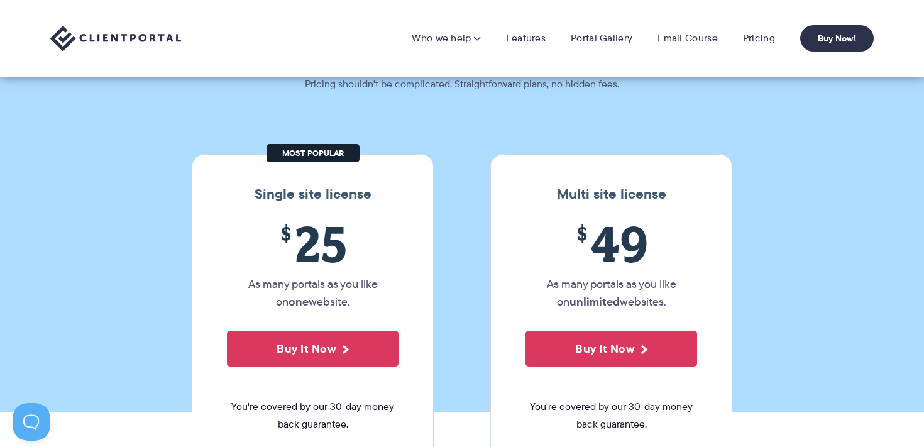
scroll to position [0, 0]
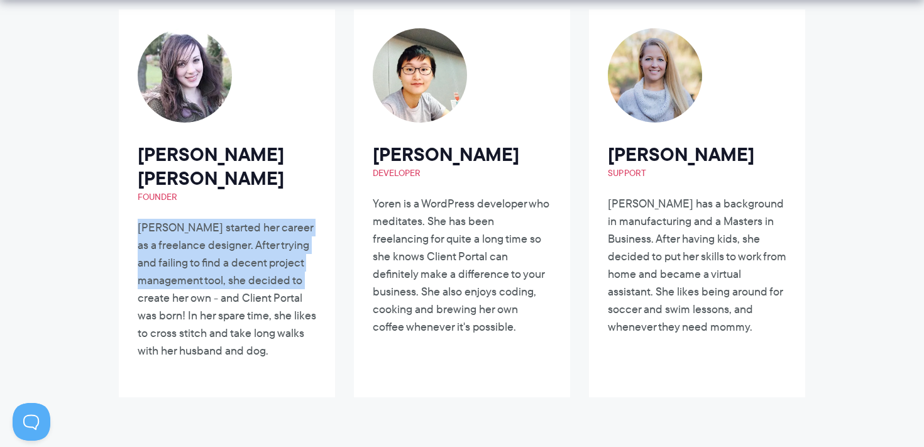
drag, startPoint x: 136, startPoint y: 199, endPoint x: 184, endPoint y: 279, distance: 93.0
click at [183, 278] on article "[PERSON_NAME] [PERSON_NAME] Founder [PERSON_NAME] started her career as a freel…" at bounding box center [227, 203] width 216 height 388
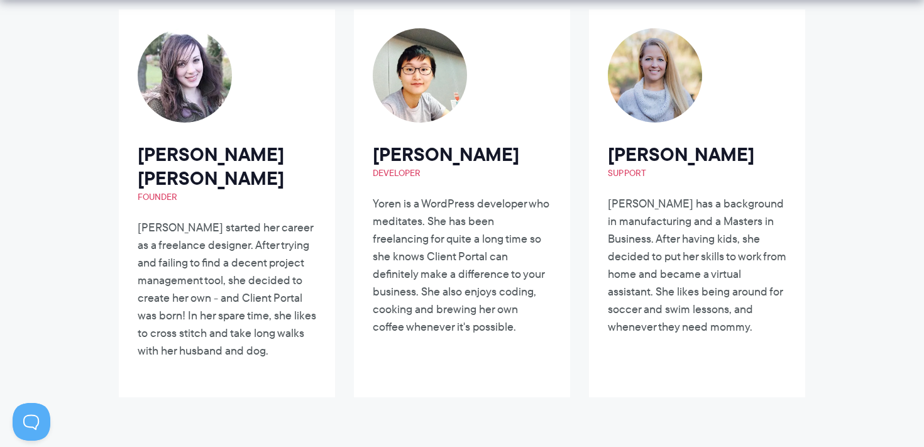
click at [224, 292] on p "Laura started her career as a freelance designer. After trying and failing to f…" at bounding box center [227, 289] width 178 height 141
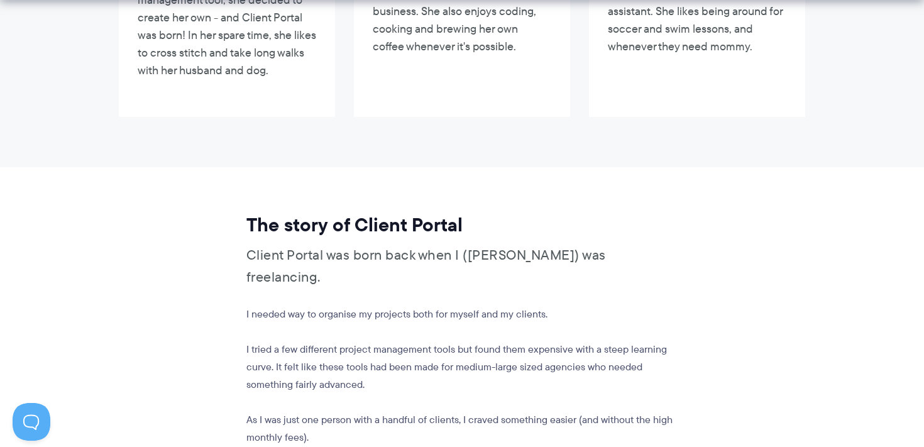
scroll to position [526, 0]
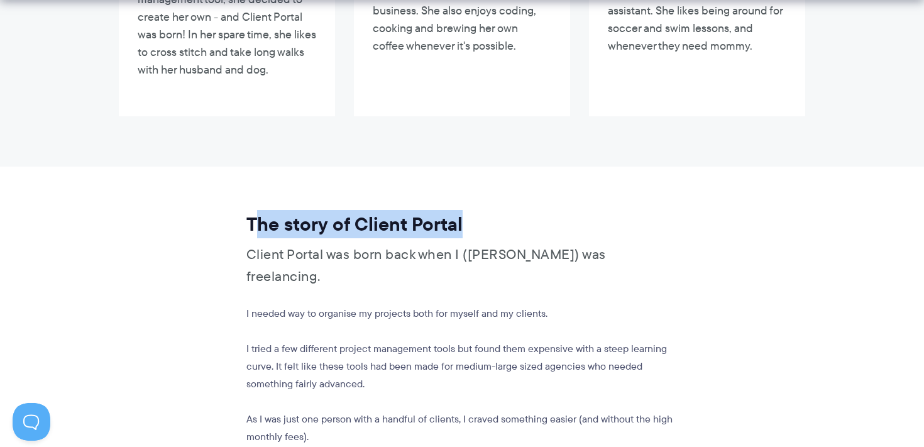
drag, startPoint x: 255, startPoint y: 197, endPoint x: 463, endPoint y: 202, distance: 208.1
click at [463, 212] on h2 "The story of Client Portal" at bounding box center [460, 224] width 428 height 24
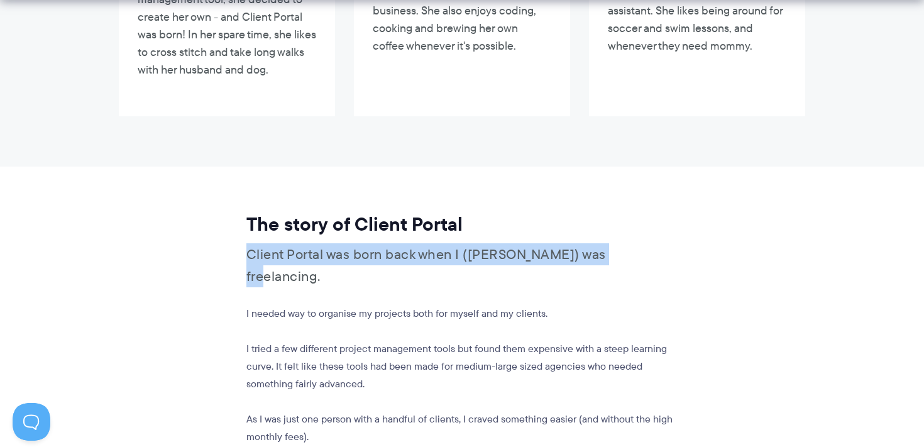
drag, startPoint x: 250, startPoint y: 231, endPoint x: 613, endPoint y: 238, distance: 363.3
click at [613, 243] on p "Client Portal was born back when I (Laura) was freelancing." at bounding box center [460, 265] width 428 height 44
click at [394, 340] on p "I tried a few different project management tools but found them expensive with …" at bounding box center [460, 366] width 428 height 53
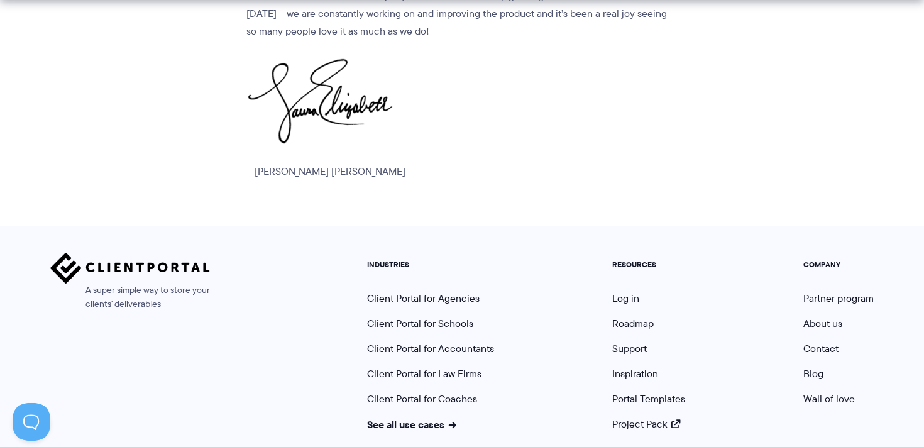
scroll to position [1703, 0]
